Goal: Transaction & Acquisition: Obtain resource

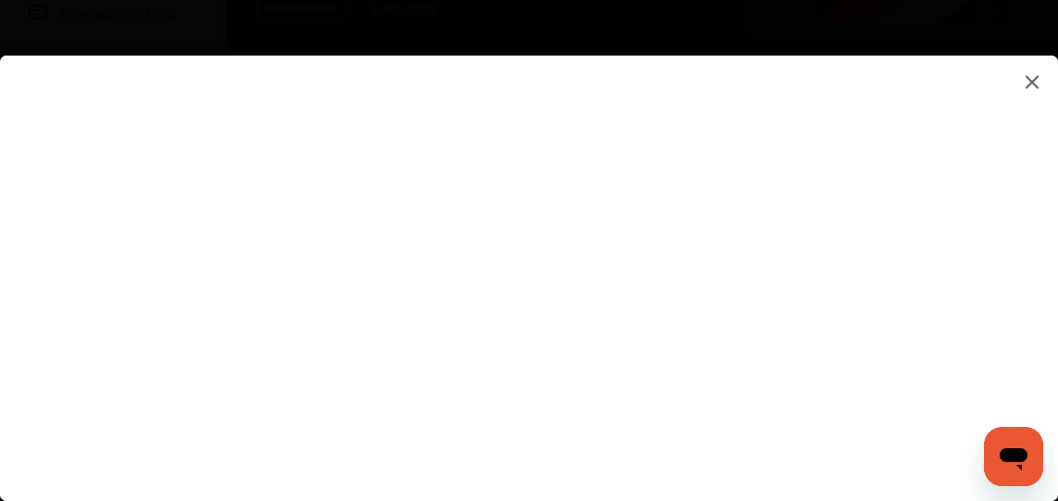
scroll to position [323, 0]
click at [769, 190] on flutter-view at bounding box center [529, 260] width 1058 height 408
type input "**********"
click at [898, 290] on flutter-view "**********" at bounding box center [529, 260] width 1058 height 408
click at [961, 292] on flutter-view at bounding box center [529, 260] width 1058 height 408
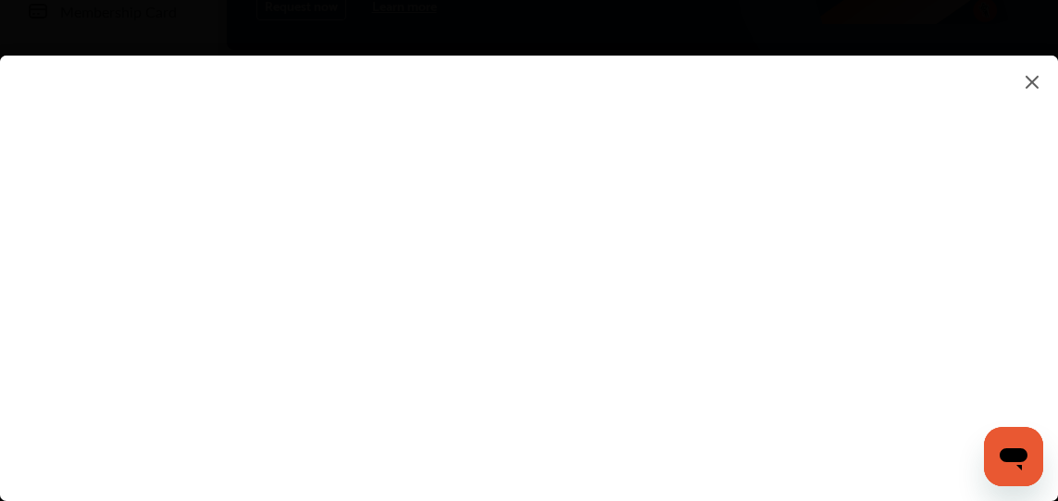
click at [911, 228] on flutter-view at bounding box center [529, 260] width 1058 height 408
type textarea "**********"
click at [742, 301] on flutter-view at bounding box center [529, 260] width 1058 height 408
click at [962, 225] on flutter-view at bounding box center [529, 260] width 1058 height 408
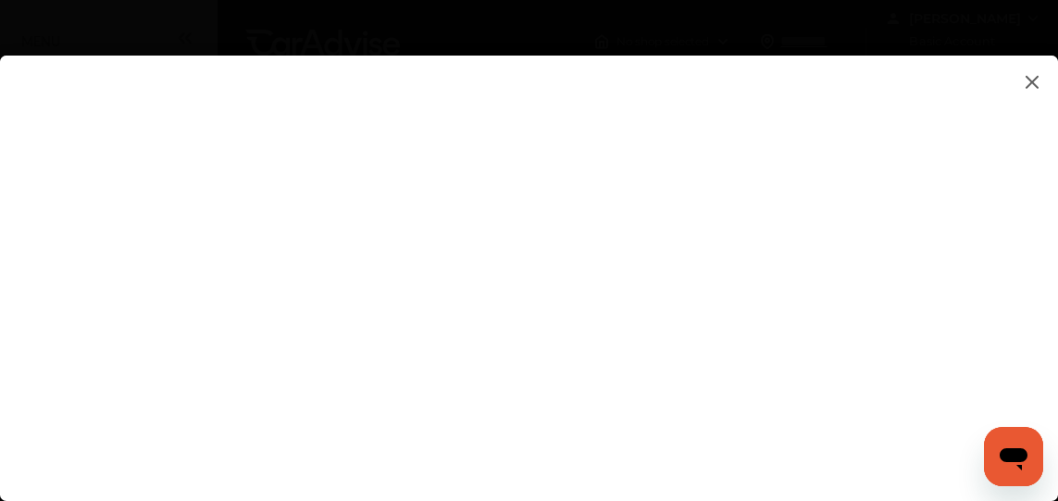
scroll to position [0, 0]
click at [1023, 77] on img at bounding box center [1032, 81] width 22 height 23
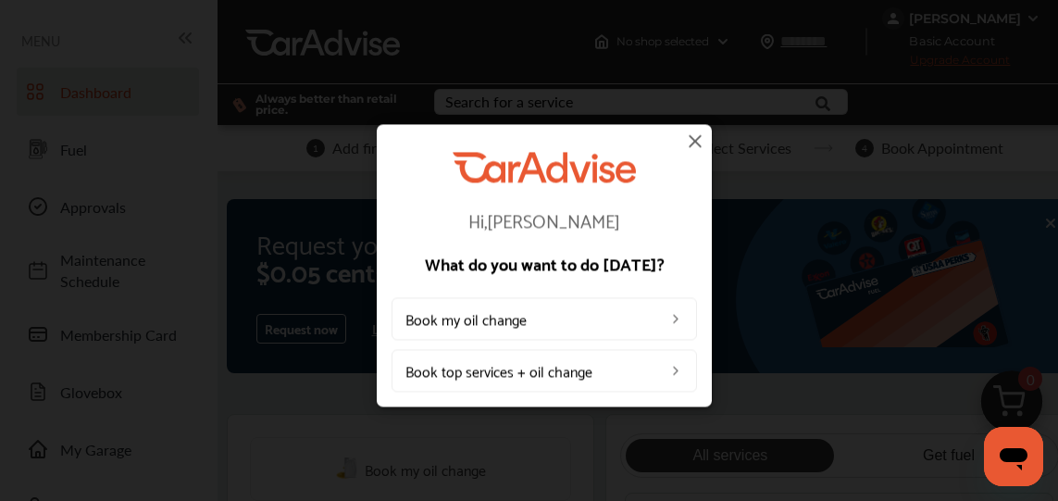
click at [693, 141] on img at bounding box center [695, 141] width 22 height 22
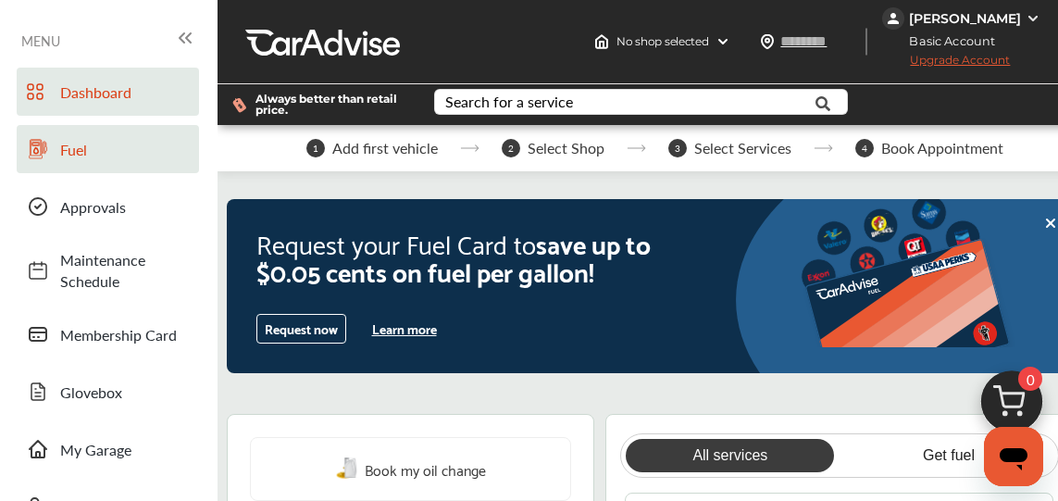
click at [76, 152] on span "Fuel" at bounding box center [125, 149] width 130 height 21
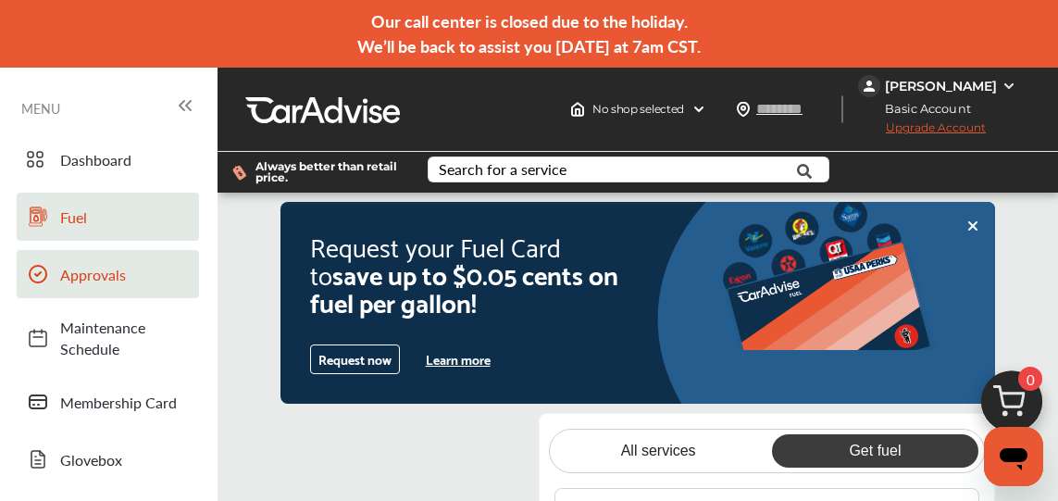
click at [103, 277] on span "Approvals" at bounding box center [125, 274] width 130 height 21
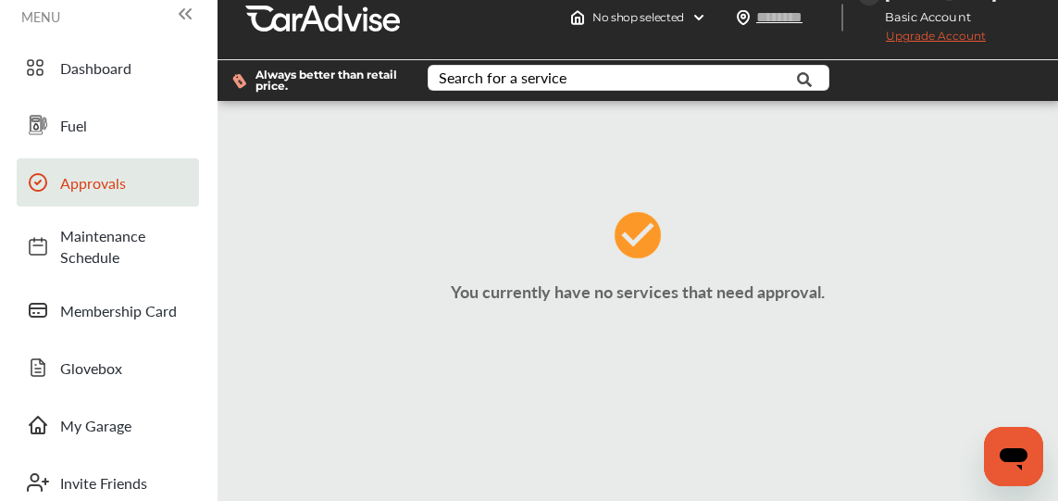
scroll to position [92, 0]
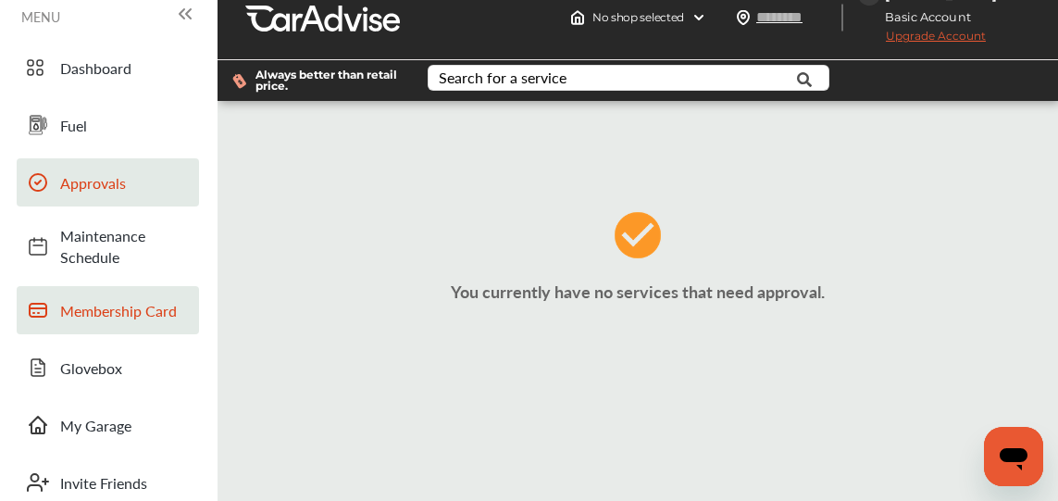
click at [126, 305] on span "Membership Card" at bounding box center [125, 310] width 130 height 21
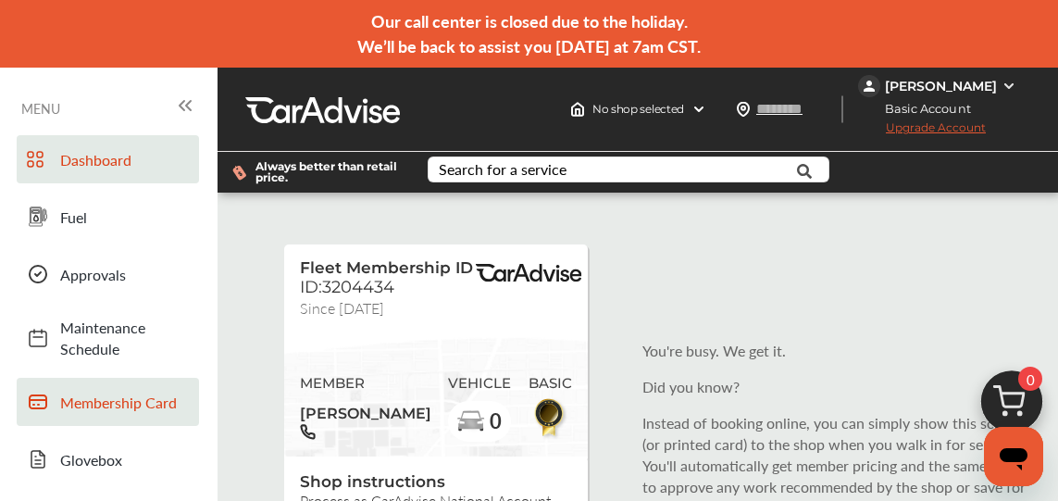
click at [115, 158] on span "Dashboard" at bounding box center [125, 159] width 130 height 21
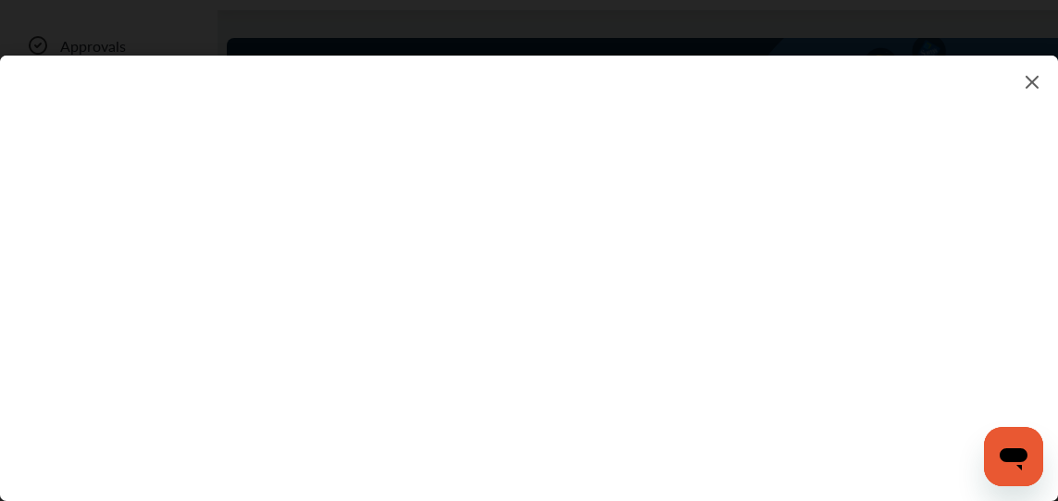
scroll to position [230, 0]
click at [1032, 81] on img at bounding box center [1032, 81] width 22 height 23
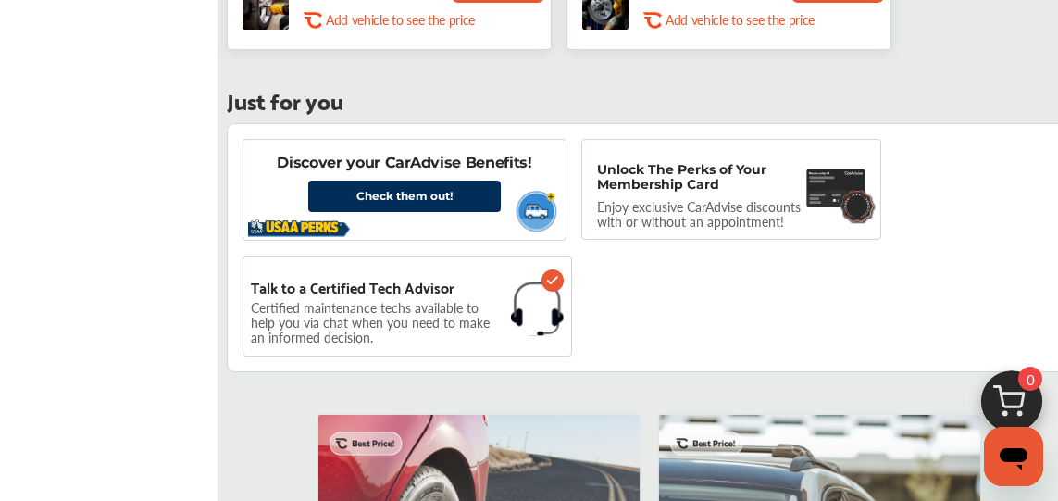
scroll to position [1417, 0]
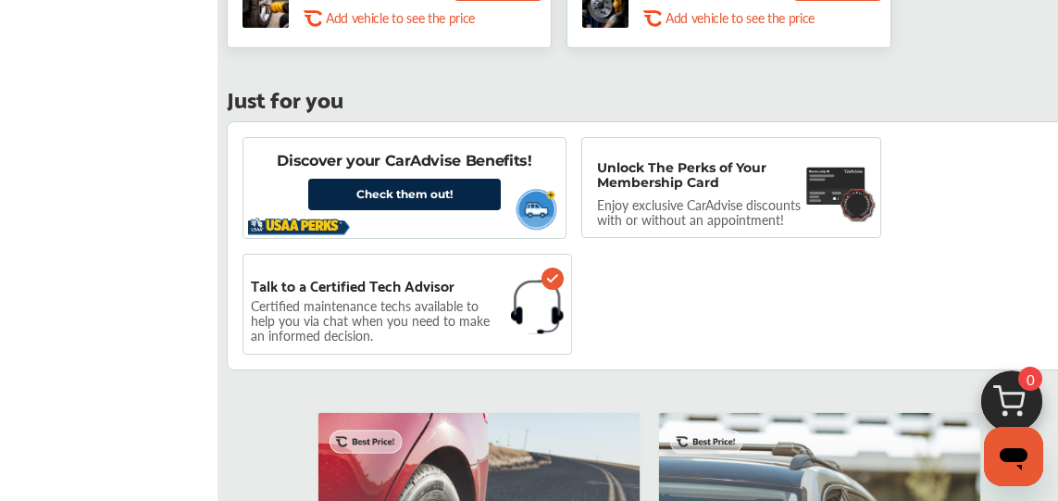
click at [407, 189] on link "Check them out!" at bounding box center [404, 194] width 193 height 31
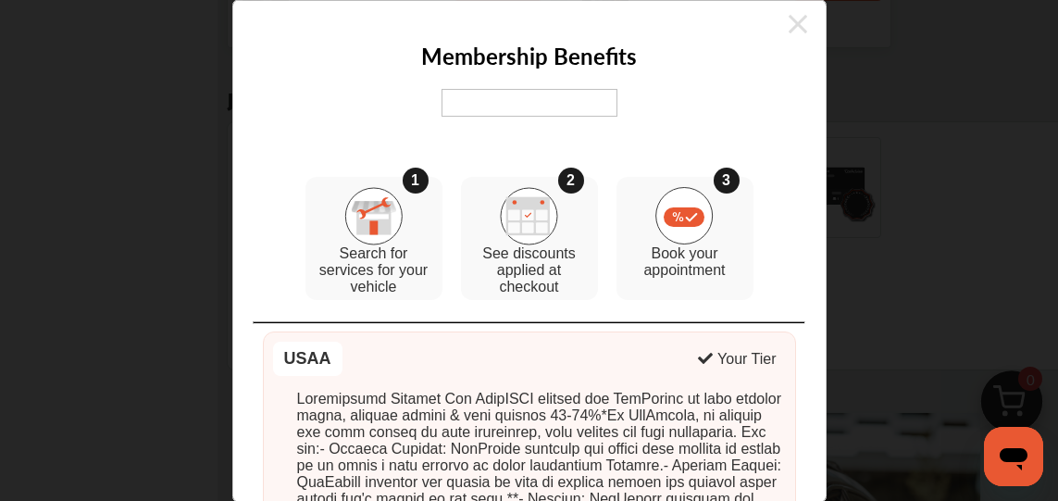
scroll to position [0, 0]
click at [791, 22] on icon at bounding box center [798, 24] width 19 height 30
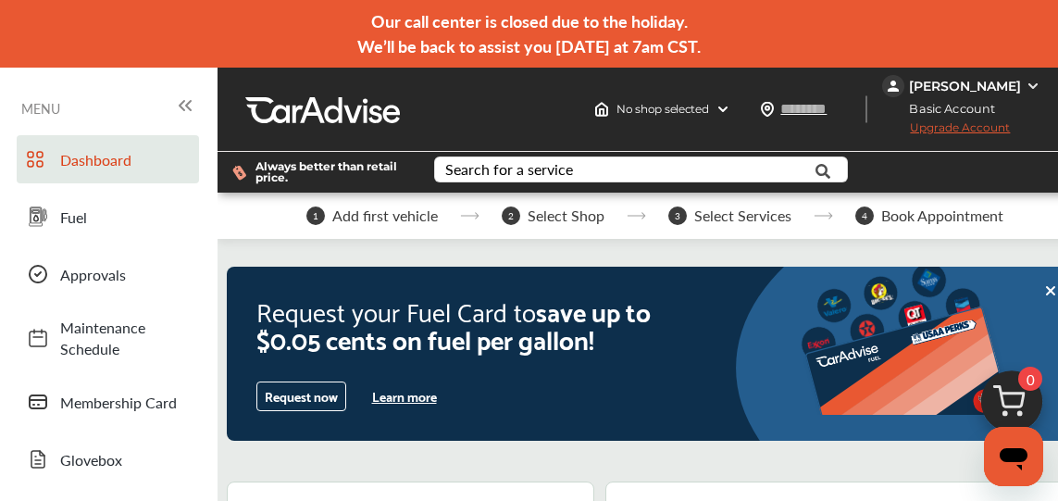
click at [405, 396] on button "Learn more" at bounding box center [405, 396] width 80 height 28
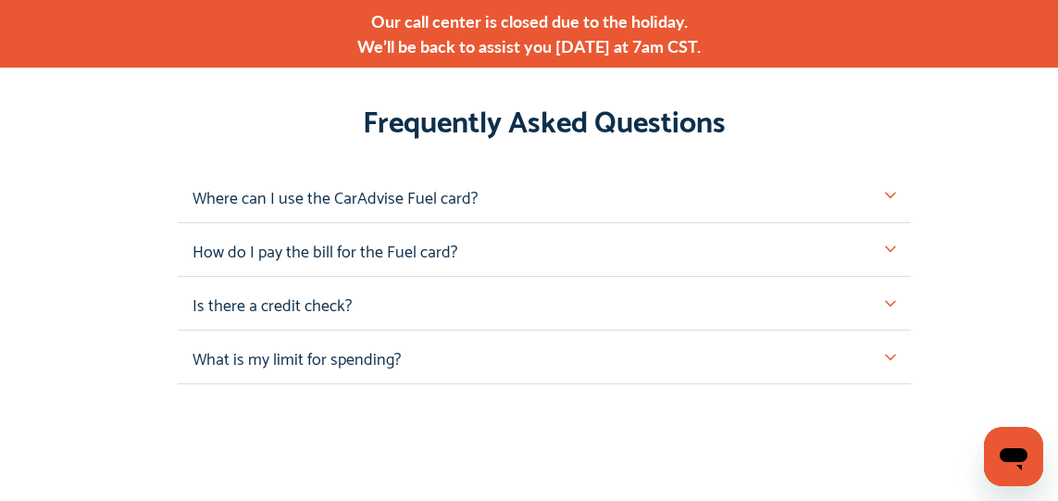
scroll to position [1758, 0]
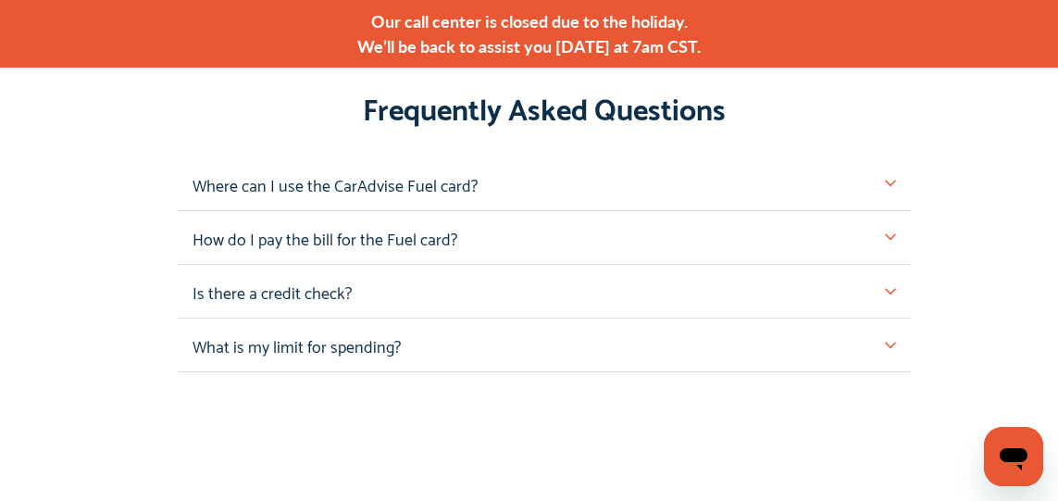
click at [565, 189] on div "Where can I use the CarAdvise Fuel card?" at bounding box center [545, 182] width 704 height 23
click at [888, 178] on img at bounding box center [890, 183] width 11 height 11
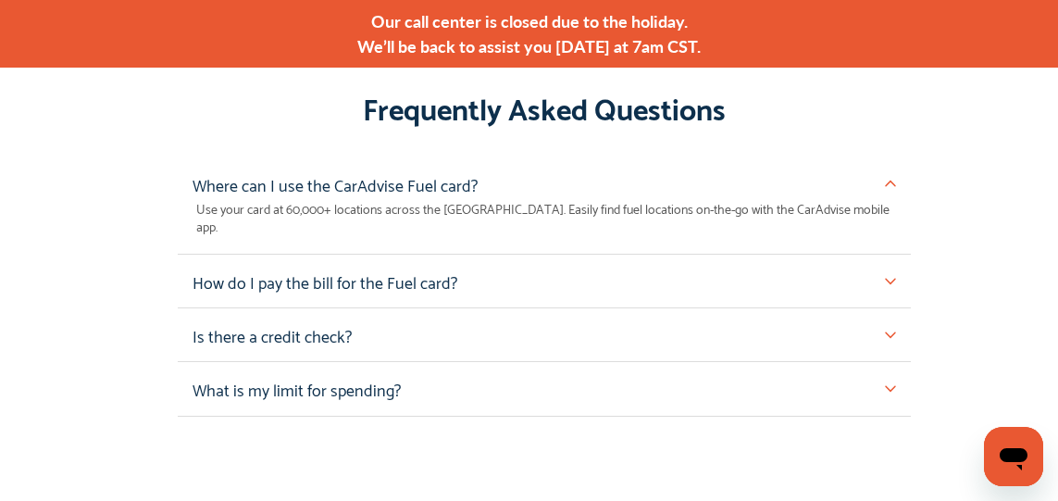
click at [890, 275] on img at bounding box center [890, 280] width 11 height 11
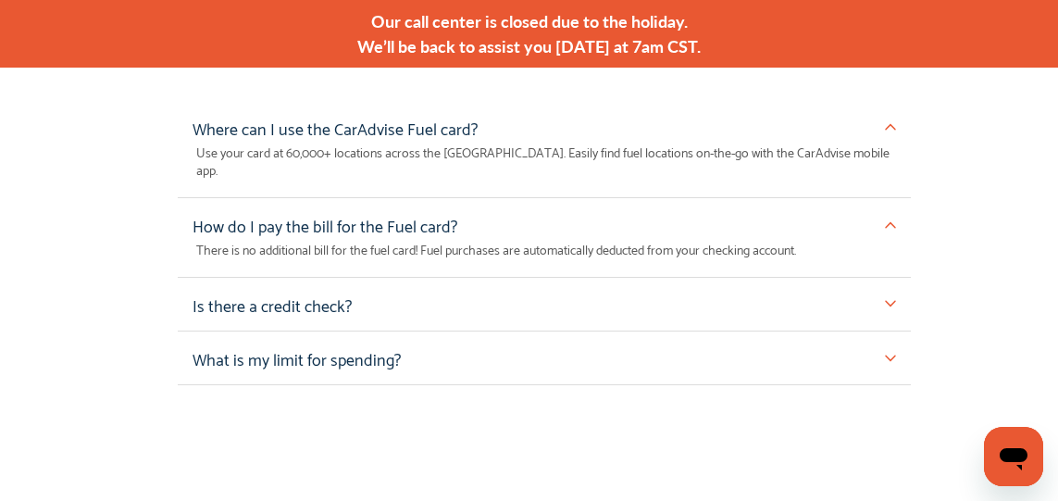
scroll to position [1833, 0]
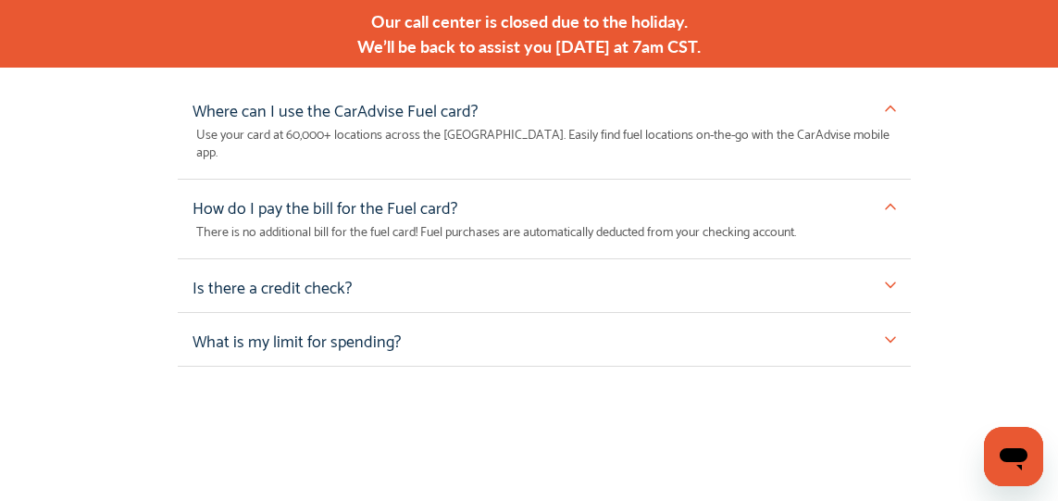
click at [888, 333] on img at bounding box center [890, 338] width 11 height 11
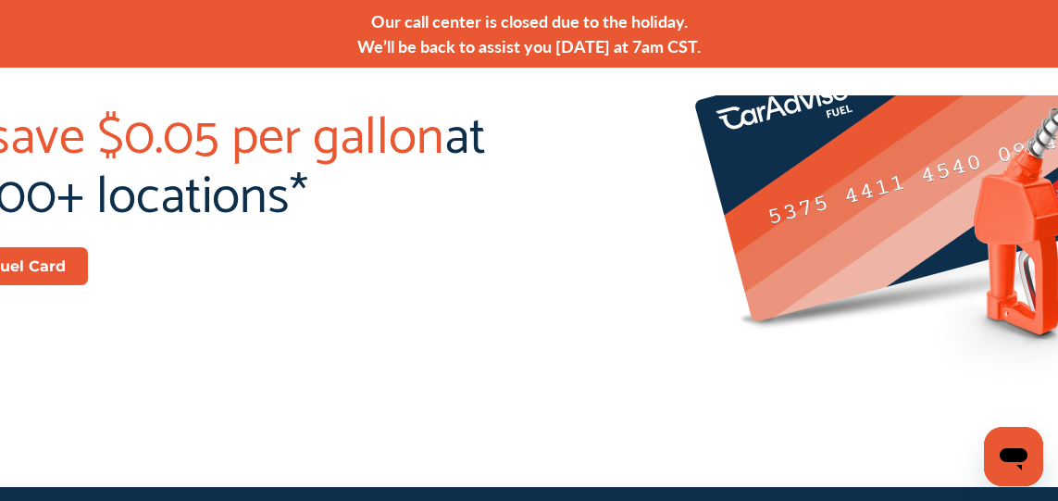
scroll to position [392, 0]
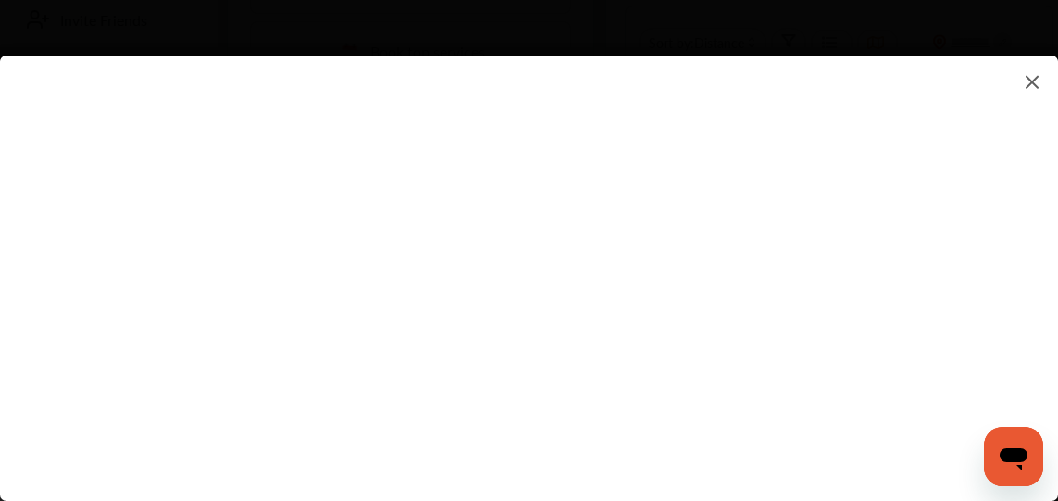
scroll to position [593, 0]
click at [731, 190] on flutter-view at bounding box center [529, 260] width 1058 height 408
click at [551, 356] on flutter-view at bounding box center [529, 260] width 1058 height 408
click at [701, 267] on flutter-view at bounding box center [529, 260] width 1058 height 408
click at [569, 380] on flutter-view at bounding box center [529, 260] width 1058 height 408
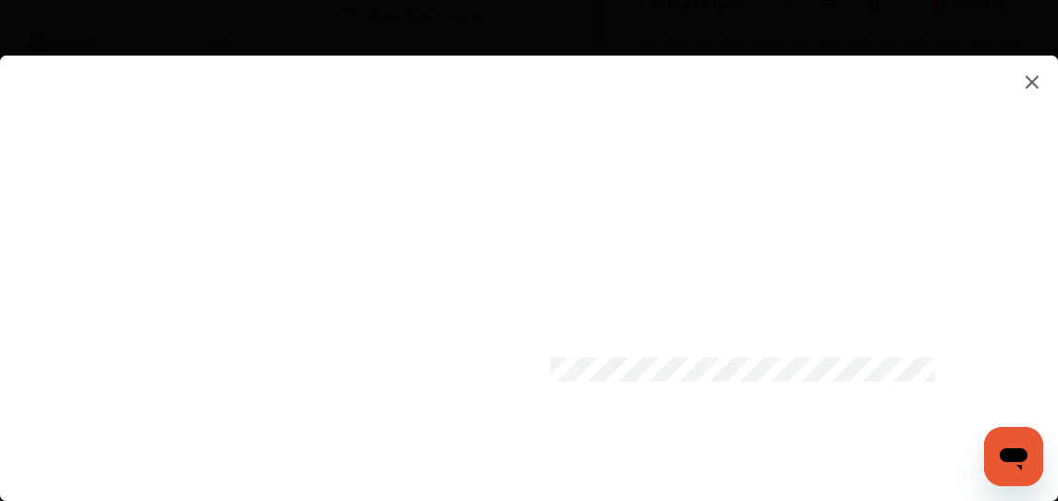
click at [738, 256] on flutter-view at bounding box center [529, 260] width 1058 height 408
type input "******"
type input "*********"
click at [697, 376] on flutter-view "*********" at bounding box center [529, 260] width 1058 height 408
click at [555, 367] on flutter-view "*********" at bounding box center [529, 260] width 1058 height 408
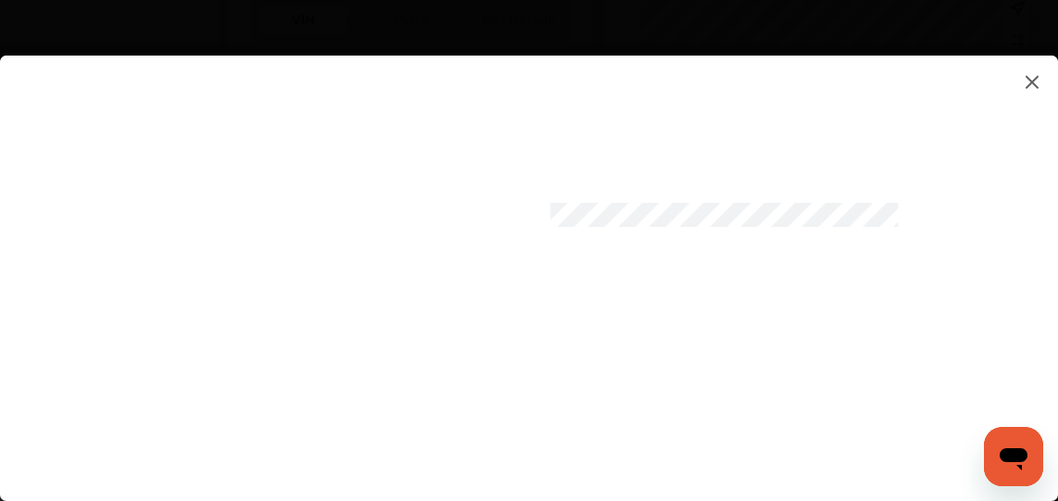
scroll to position [748, 0]
click at [620, 318] on flutter-view at bounding box center [529, 260] width 1058 height 408
click at [541, 348] on flutter-view at bounding box center [529, 260] width 1058 height 408
click at [767, 395] on flutter-view at bounding box center [529, 260] width 1058 height 408
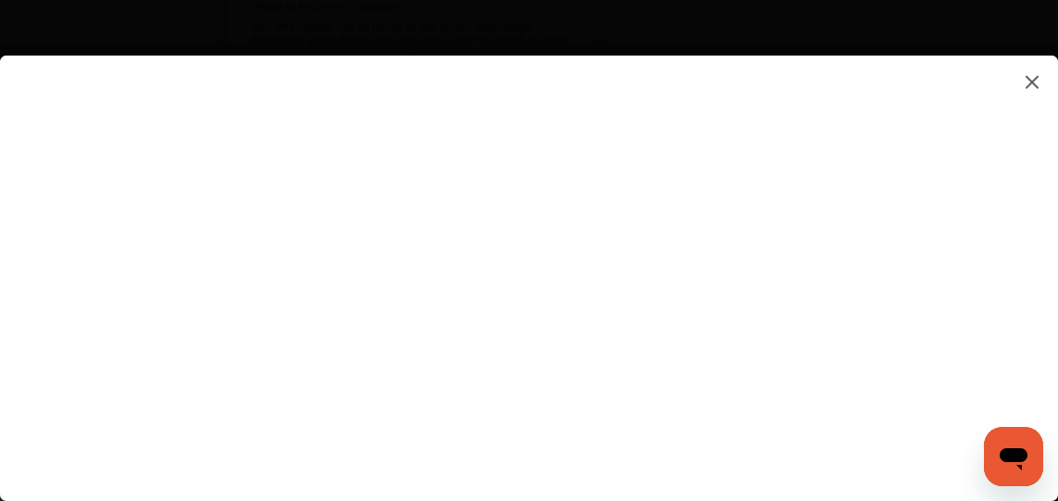
click at [756, 439] on flutter-view at bounding box center [529, 260] width 1058 height 408
click at [788, 286] on flutter-view at bounding box center [529, 260] width 1058 height 408
click at [562, 288] on flutter-view at bounding box center [529, 260] width 1058 height 408
click at [556, 335] on flutter-view at bounding box center [529, 260] width 1058 height 408
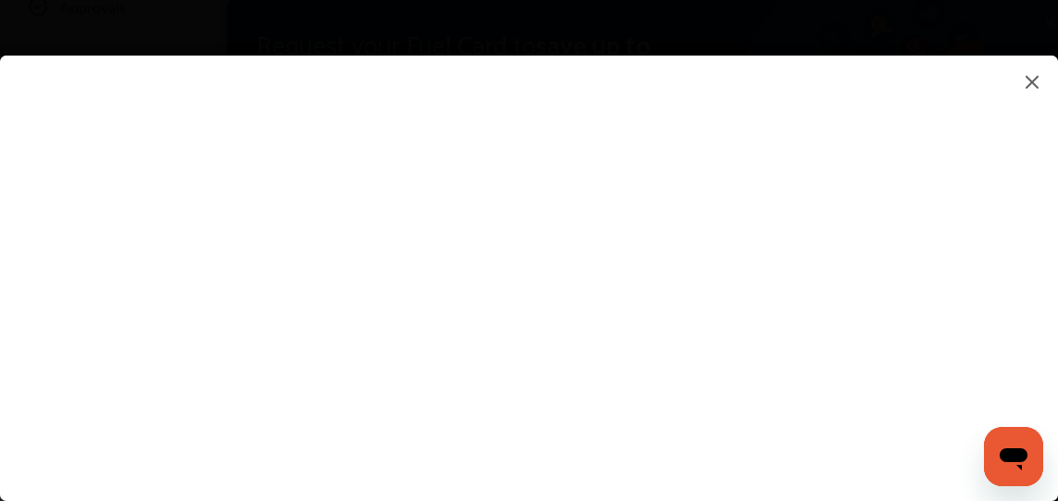
scroll to position [254, 0]
click at [789, 326] on flutter-view at bounding box center [529, 260] width 1058 height 408
click at [972, 321] on flutter-view at bounding box center [529, 260] width 1058 height 408
click at [957, 326] on flutter-view at bounding box center [529, 260] width 1058 height 408
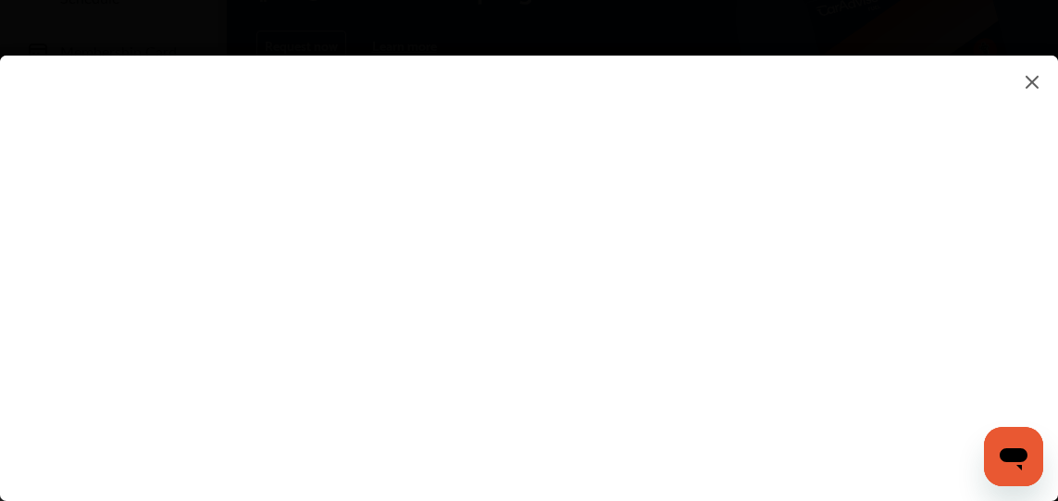
click at [961, 228] on flutter-view at bounding box center [529, 260] width 1058 height 408
click at [718, 349] on flutter-view at bounding box center [529, 260] width 1058 height 408
type input "**********"
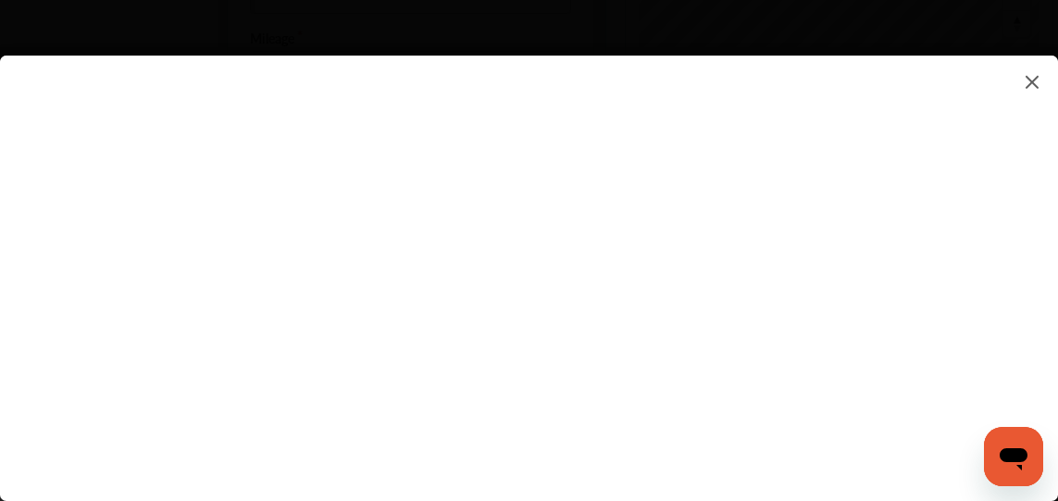
click at [772, 398] on flutter-view at bounding box center [529, 260] width 1058 height 408
